Goal: Information Seeking & Learning: Learn about a topic

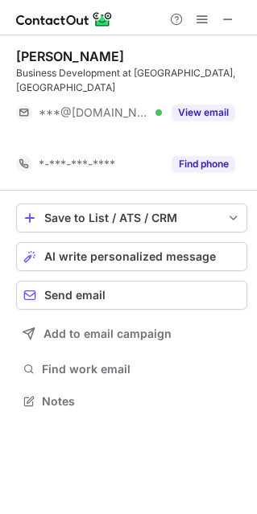
scroll to position [364, 257]
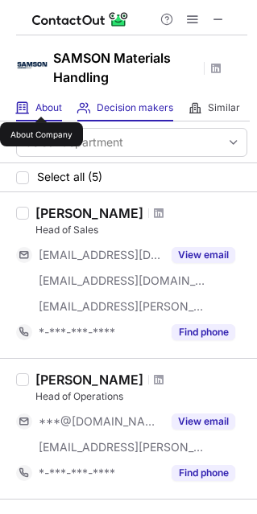
drag, startPoint x: 41, startPoint y: 102, endPoint x: 54, endPoint y: 117, distance: 20.0
click at [40, 105] on span "About" at bounding box center [48, 107] width 27 height 13
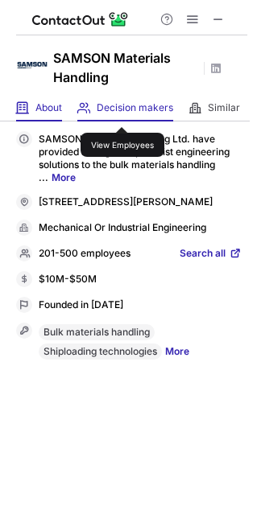
click at [122, 113] on span "Decision makers" at bounding box center [135, 107] width 76 height 13
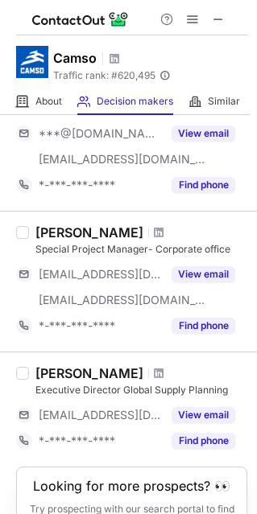
scroll to position [1250, 0]
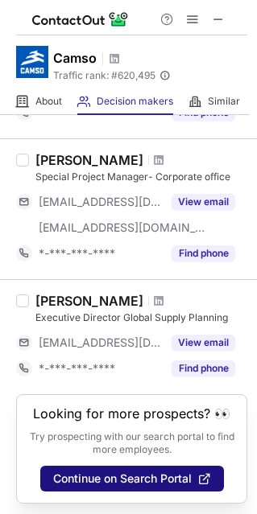
click at [125, 476] on span "Continue on Search Portal" at bounding box center [122, 478] width 138 height 13
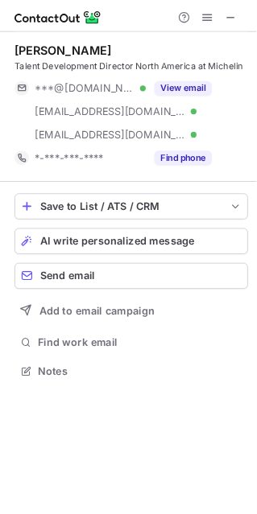
scroll to position [415, 257]
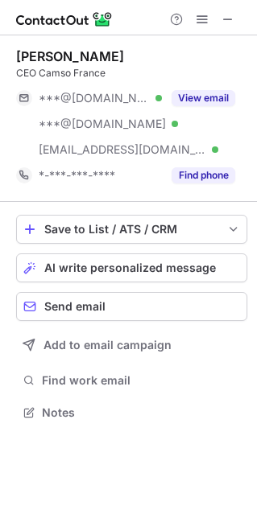
scroll to position [401, 257]
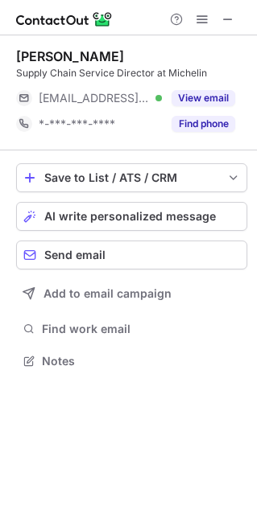
scroll to position [349, 257]
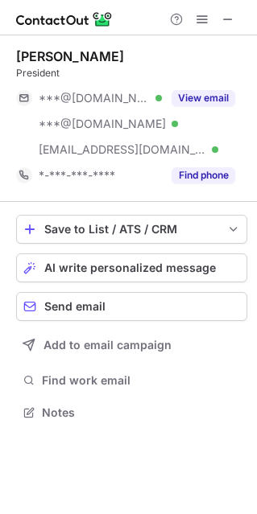
scroll to position [401, 257]
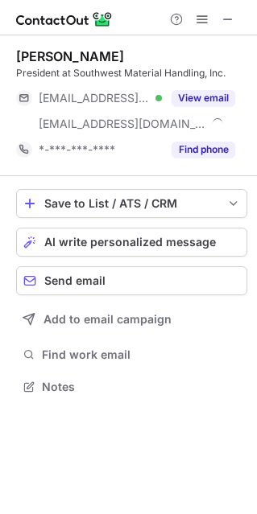
scroll to position [375, 257]
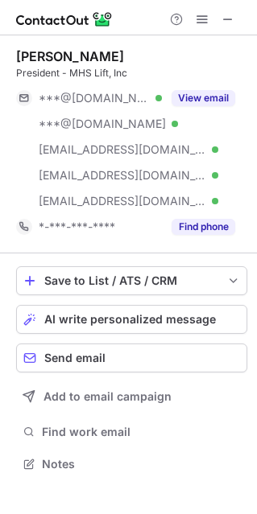
scroll to position [452, 257]
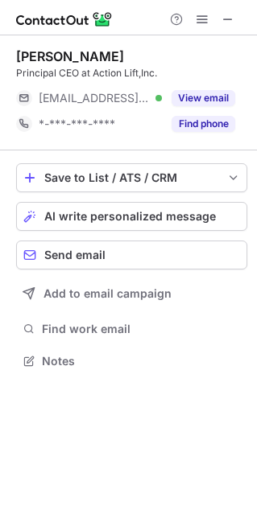
scroll to position [349, 257]
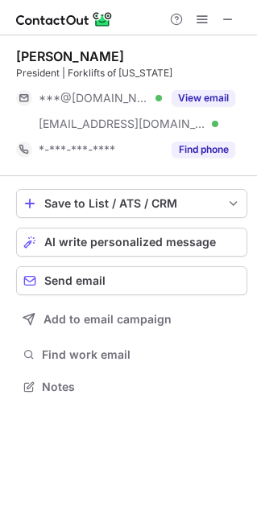
scroll to position [375, 257]
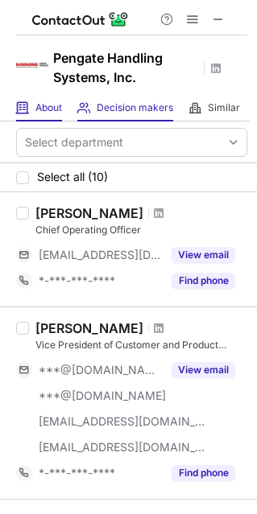
click at [48, 119] on div "About About Company" at bounding box center [39, 108] width 46 height 27
